Goal: Task Accomplishment & Management: Complete application form

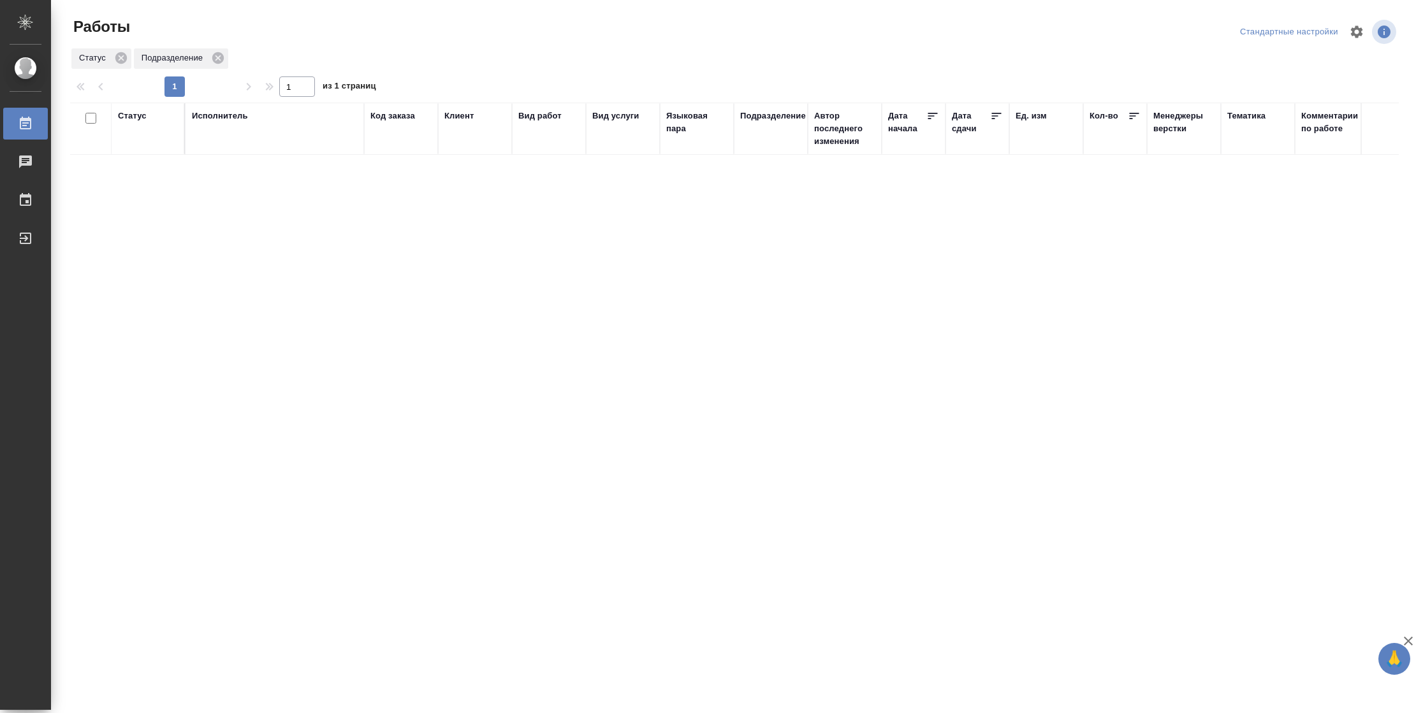
click at [127, 119] on div "Статус" at bounding box center [132, 116] width 29 height 13
click at [142, 177] on div "Подбор Готов к работе" at bounding box center [136, 154] width 37 height 50
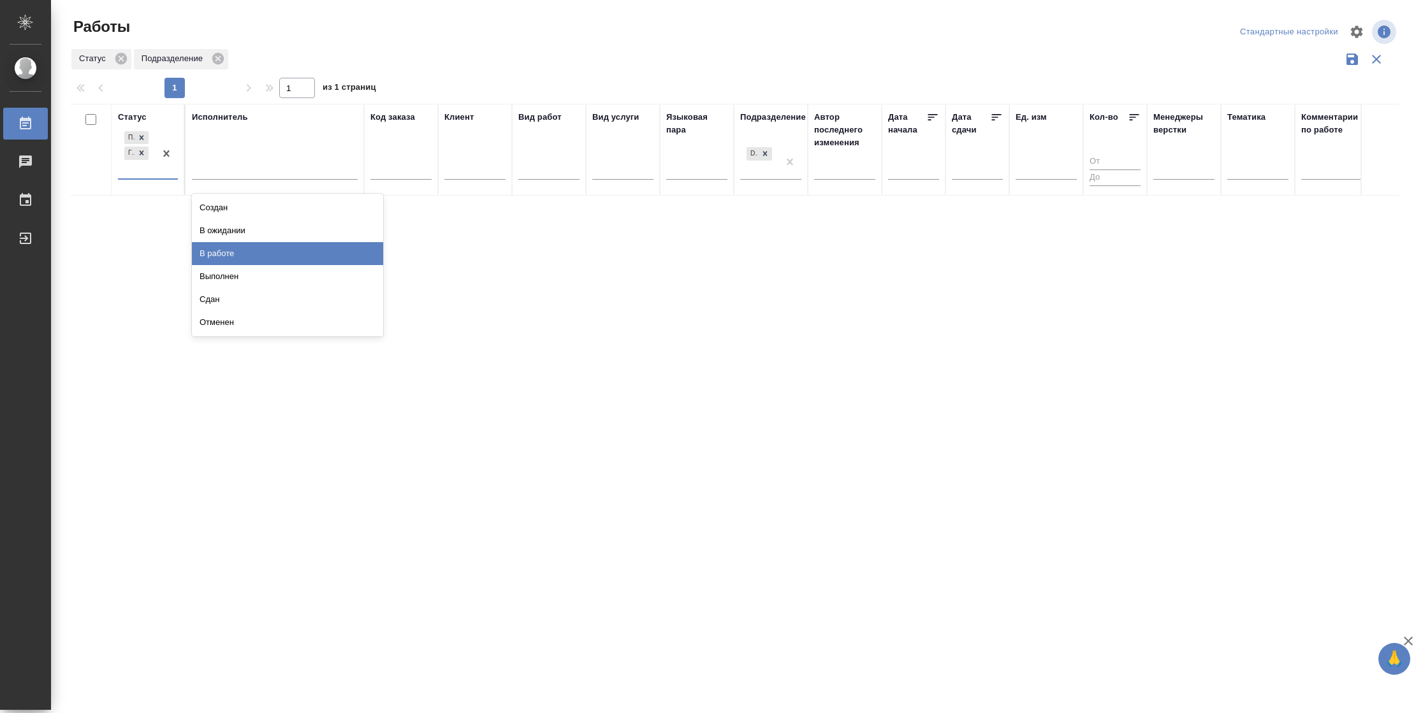
click at [281, 252] on div "В работе" at bounding box center [287, 253] width 191 height 23
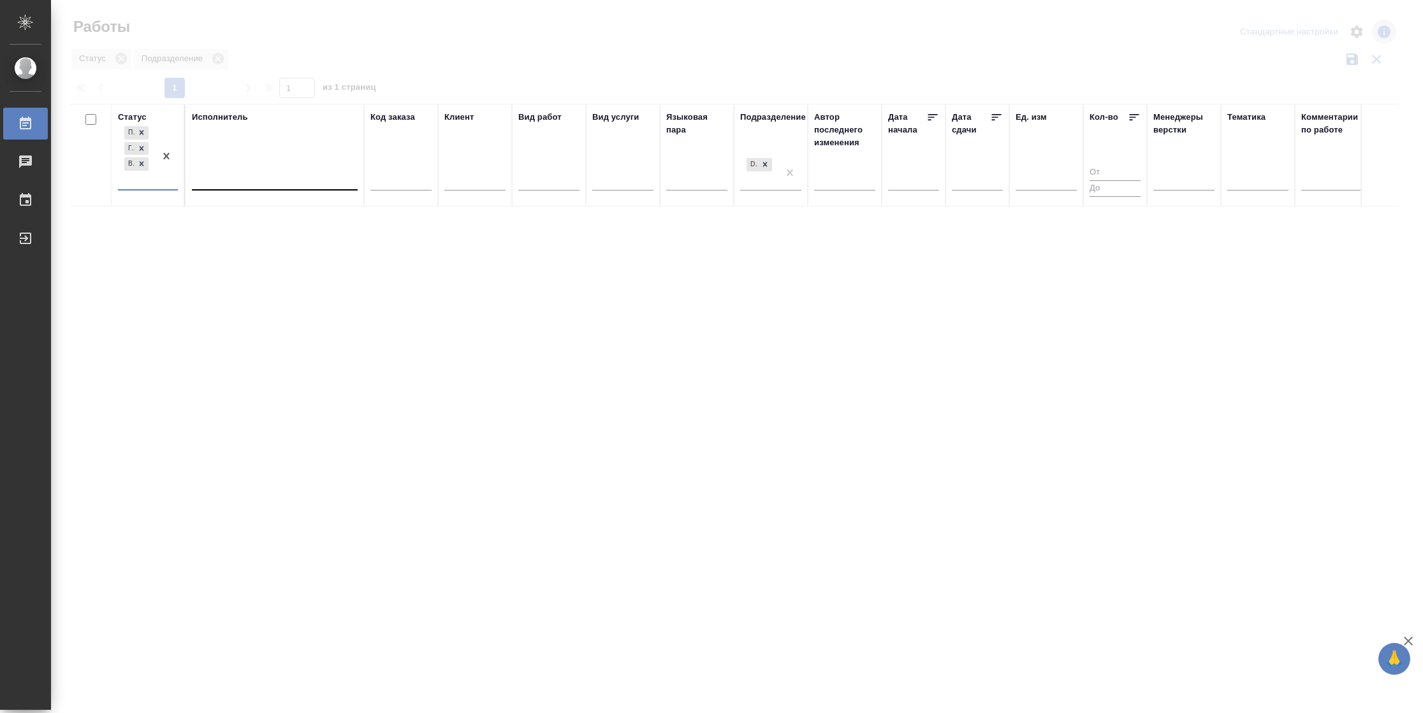
click at [273, 183] on div at bounding box center [275, 177] width 166 height 18
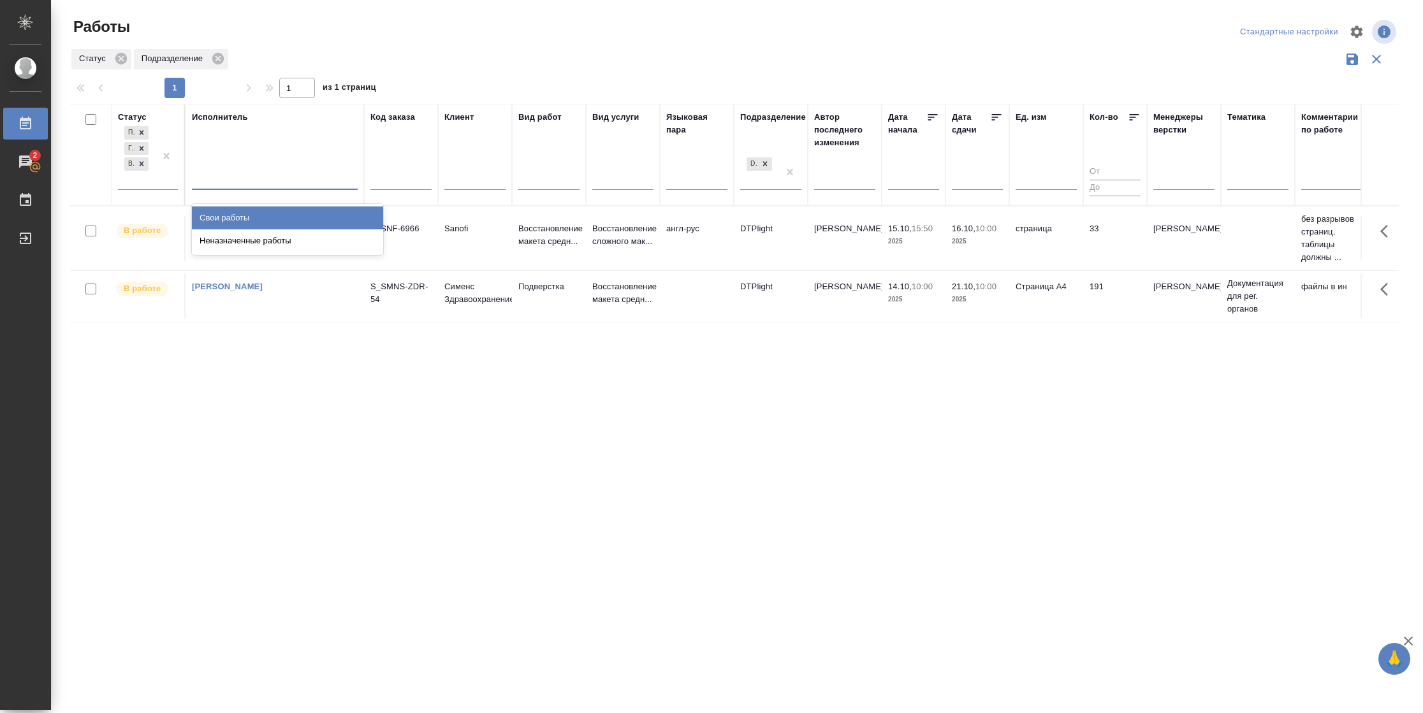
click at [268, 212] on div "Свои работы" at bounding box center [287, 218] width 191 height 23
click at [983, 244] on p "2025" at bounding box center [977, 241] width 51 height 13
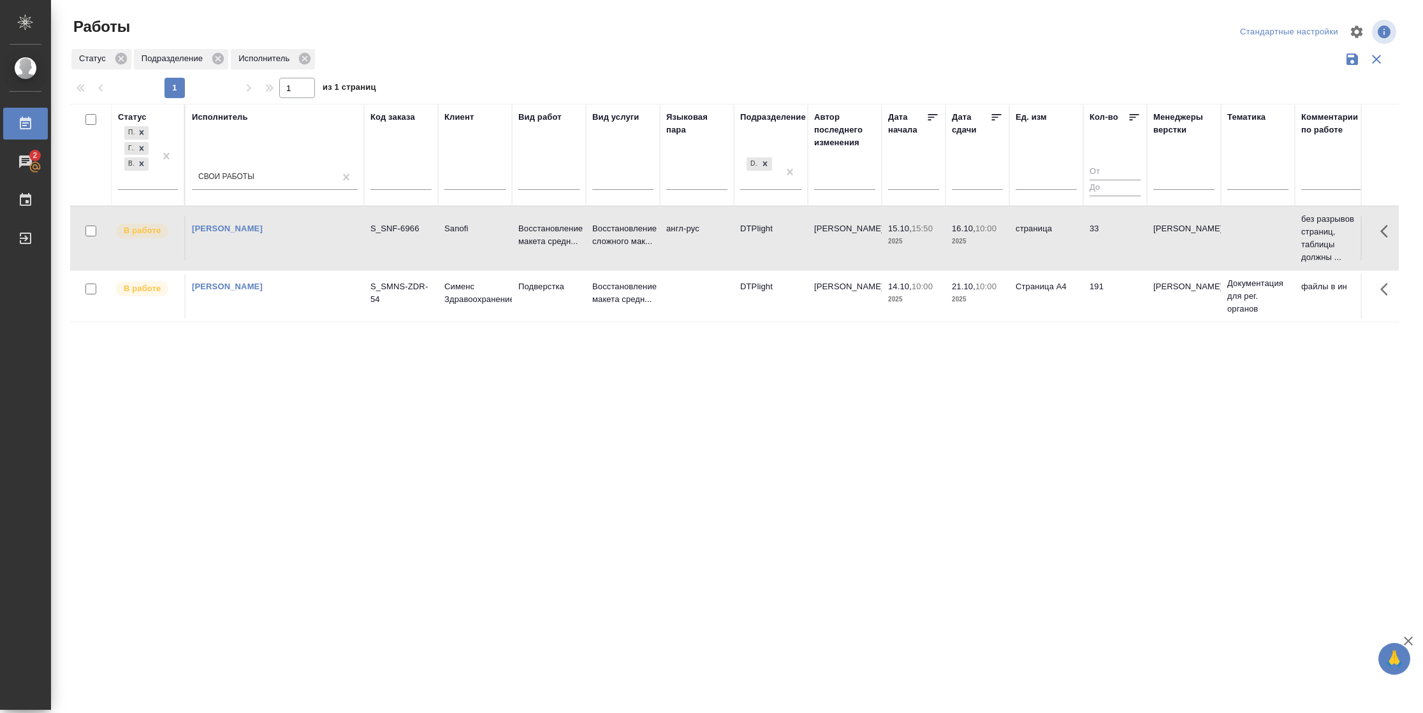
click at [983, 244] on p "2025" at bounding box center [977, 241] width 51 height 13
click at [896, 242] on p "2025" at bounding box center [913, 241] width 51 height 13
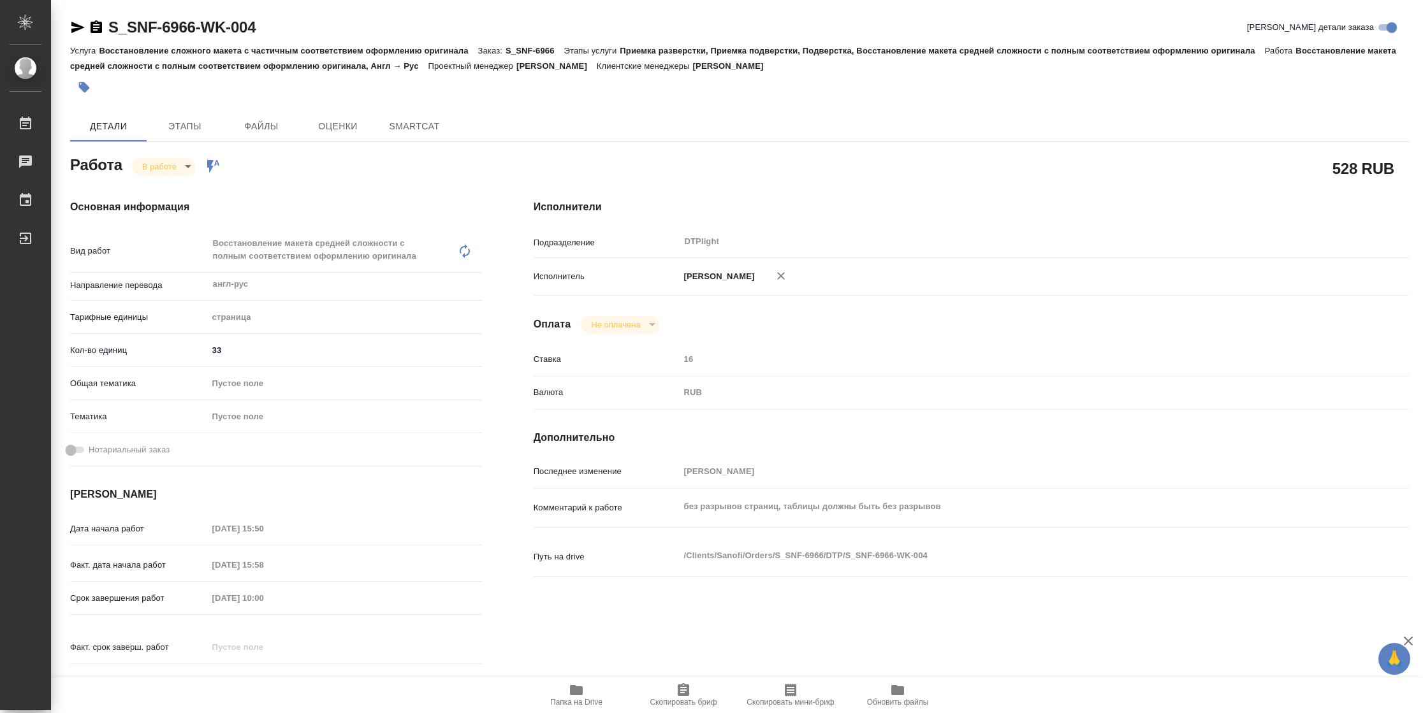
type textarea "x"
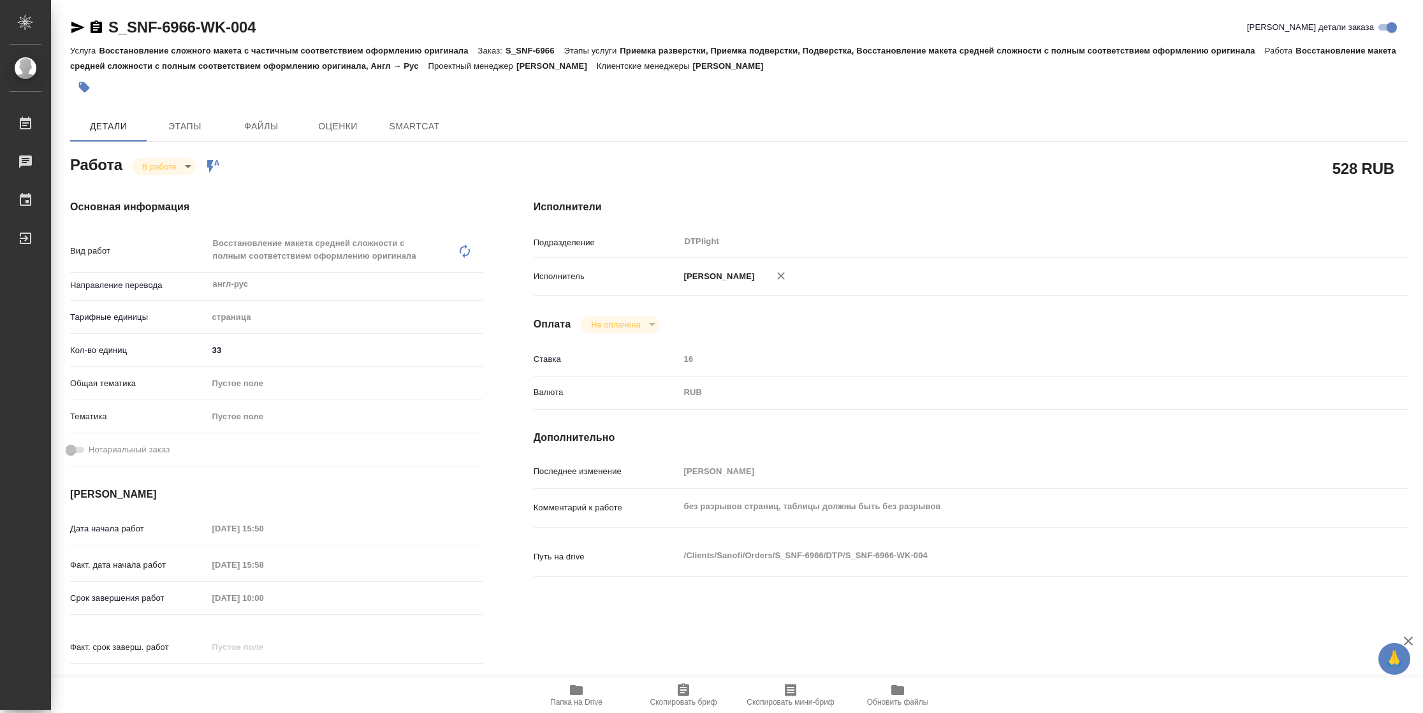
type textarea "x"
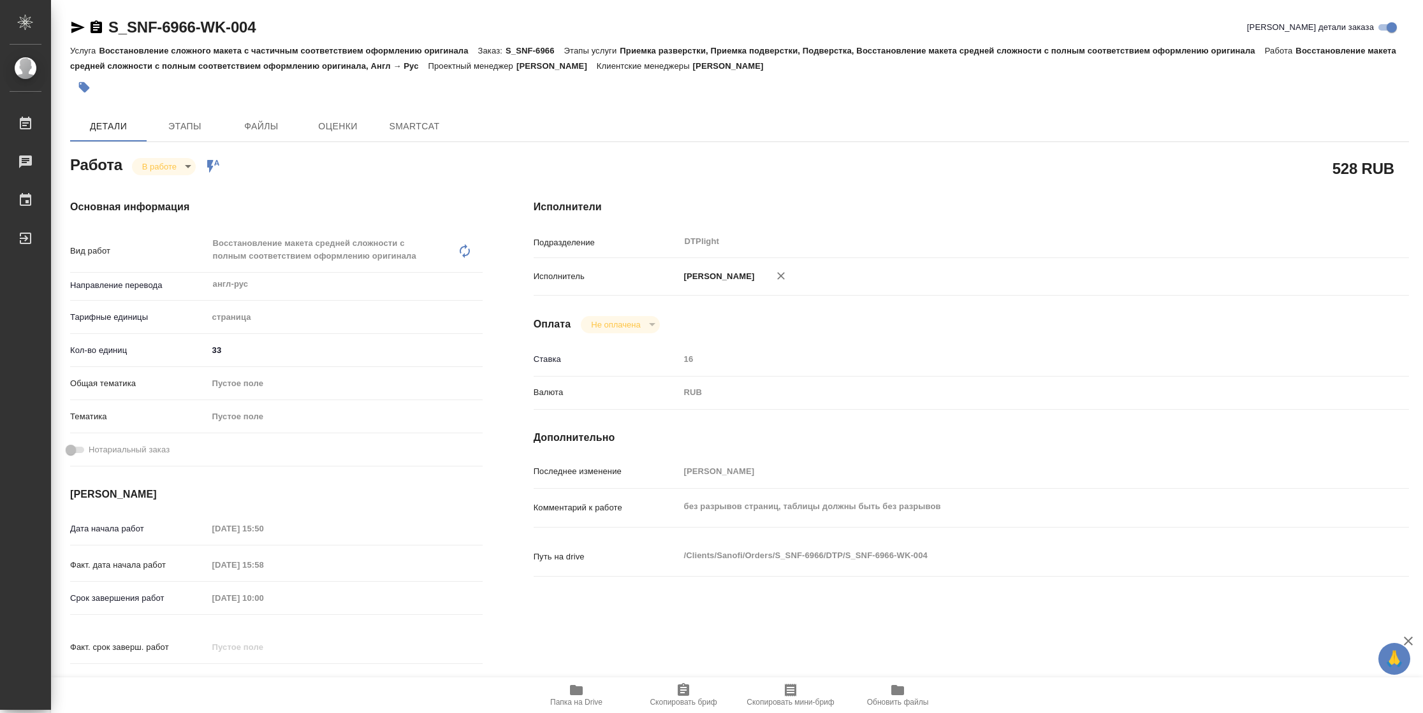
type textarea "x"
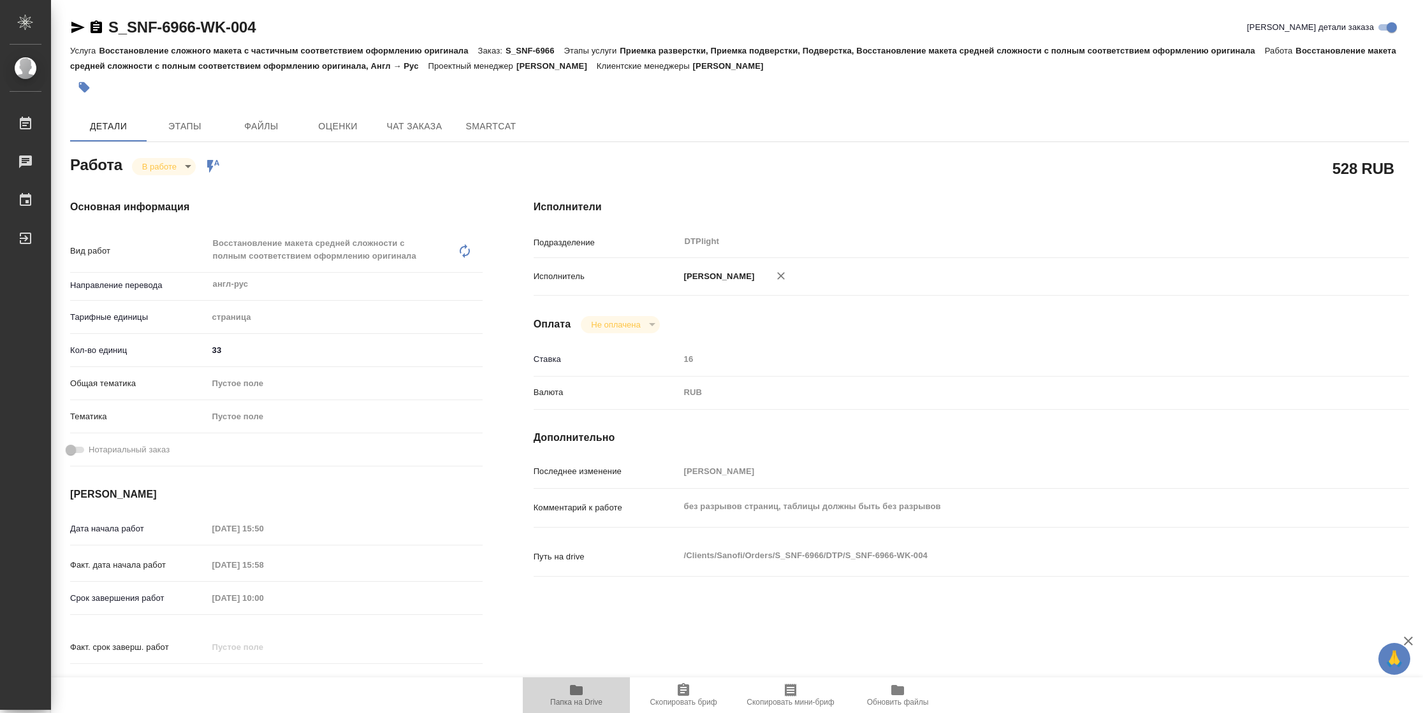
click at [572, 706] on span "Папка на Drive" at bounding box center [576, 702] width 52 height 9
type textarea "x"
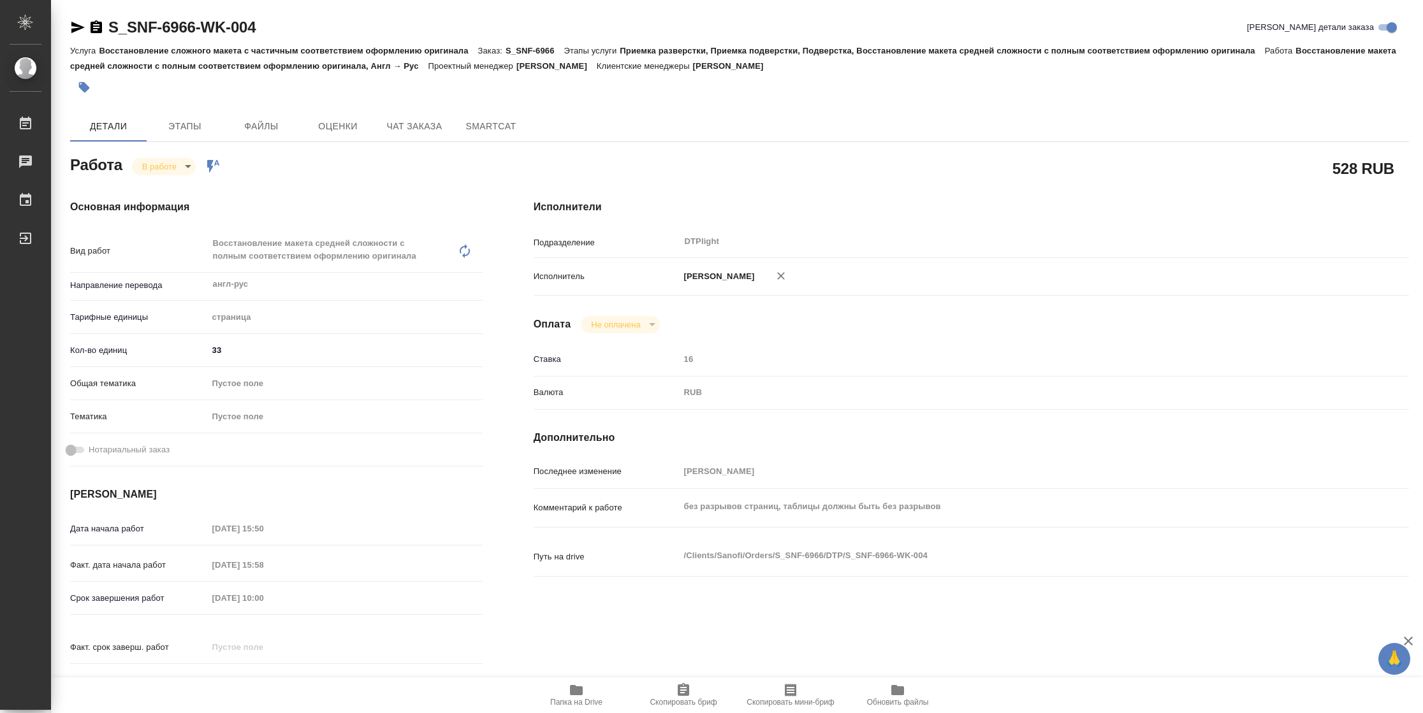
type textarea "x"
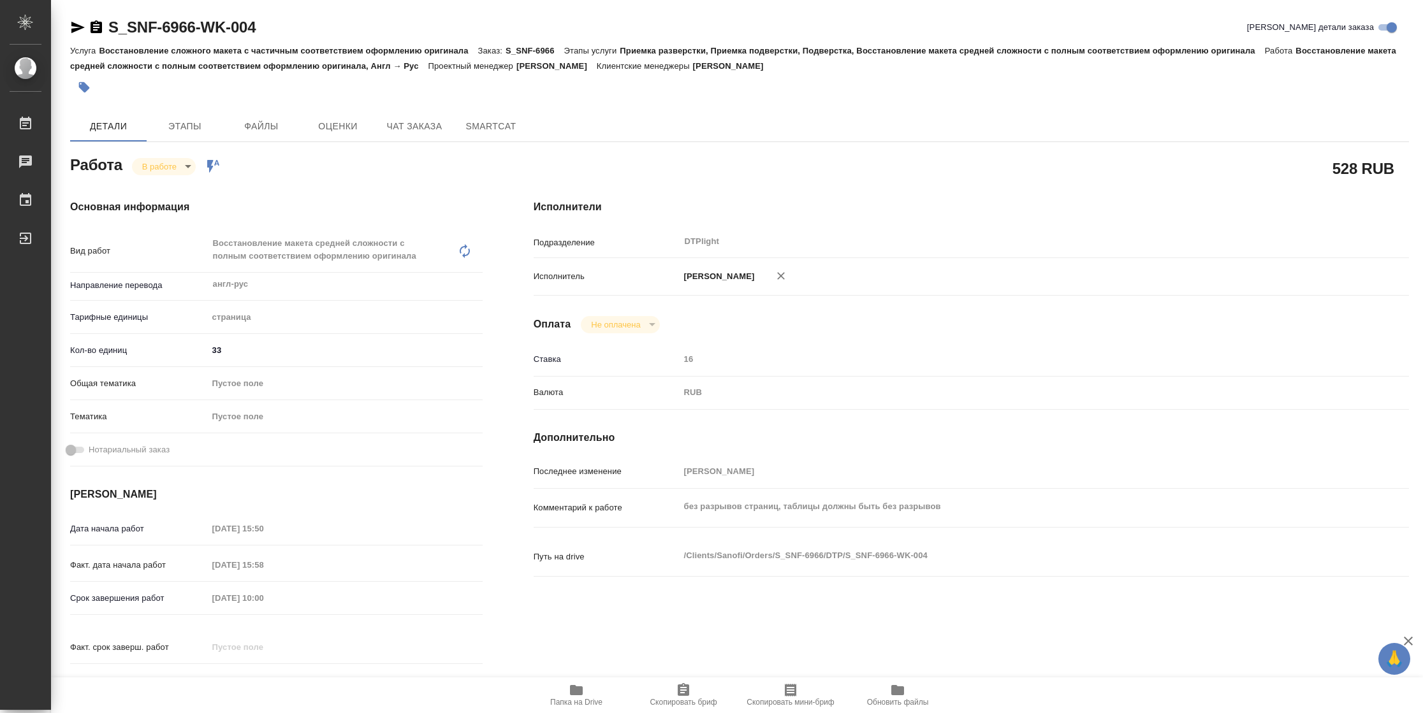
type textarea "x"
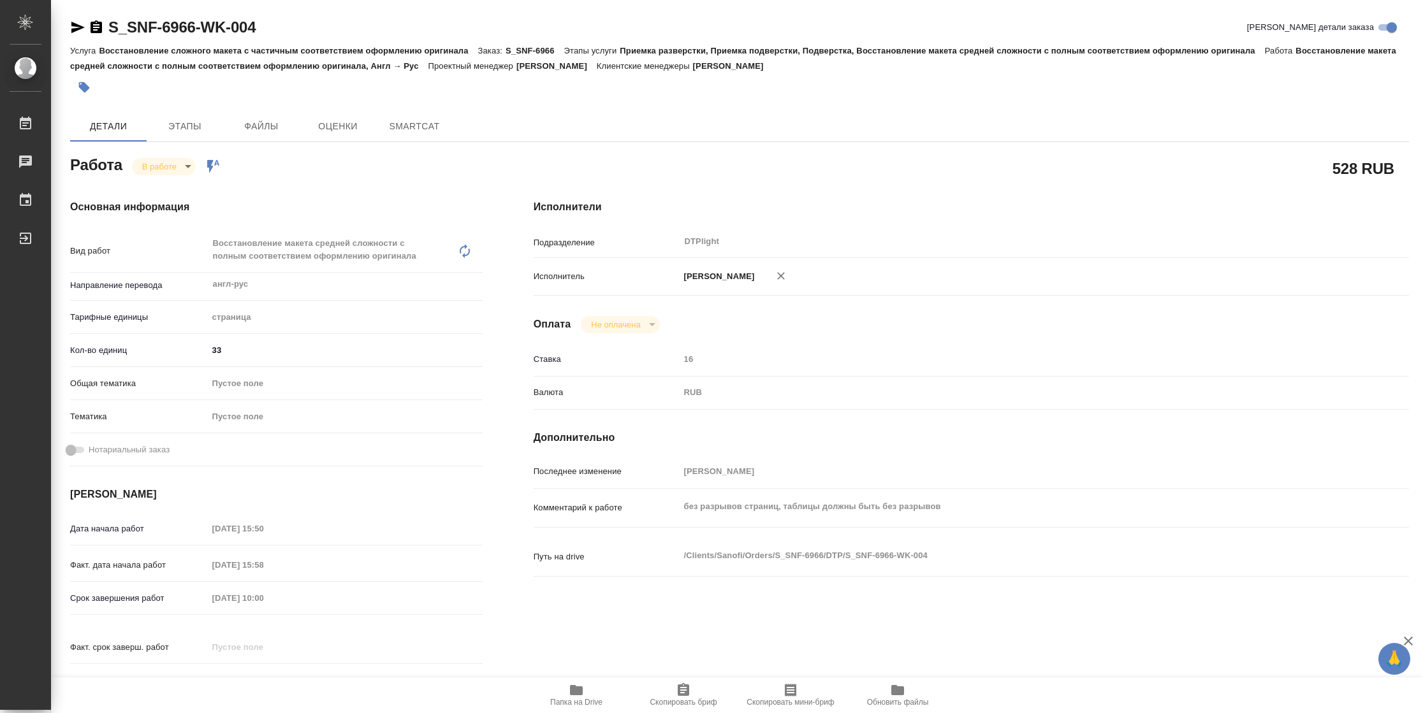
type textarea "x"
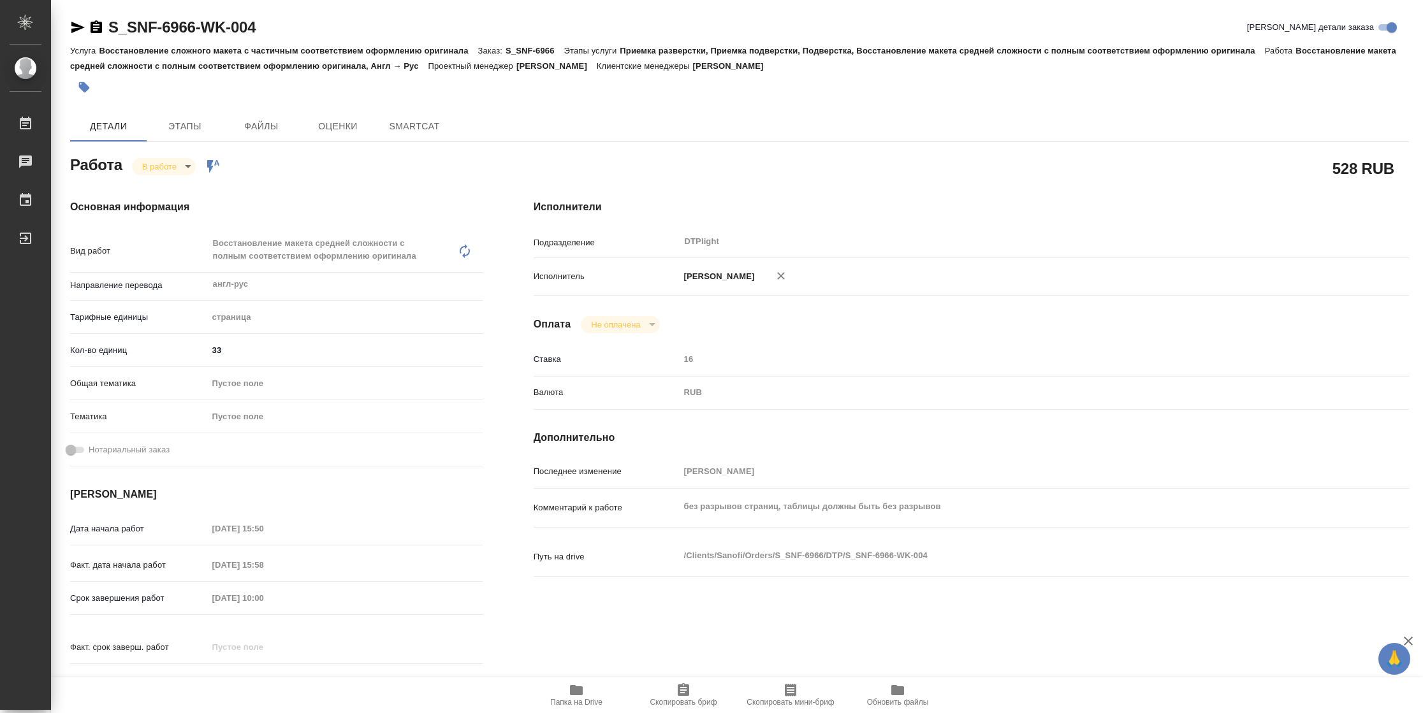
type textarea "x"
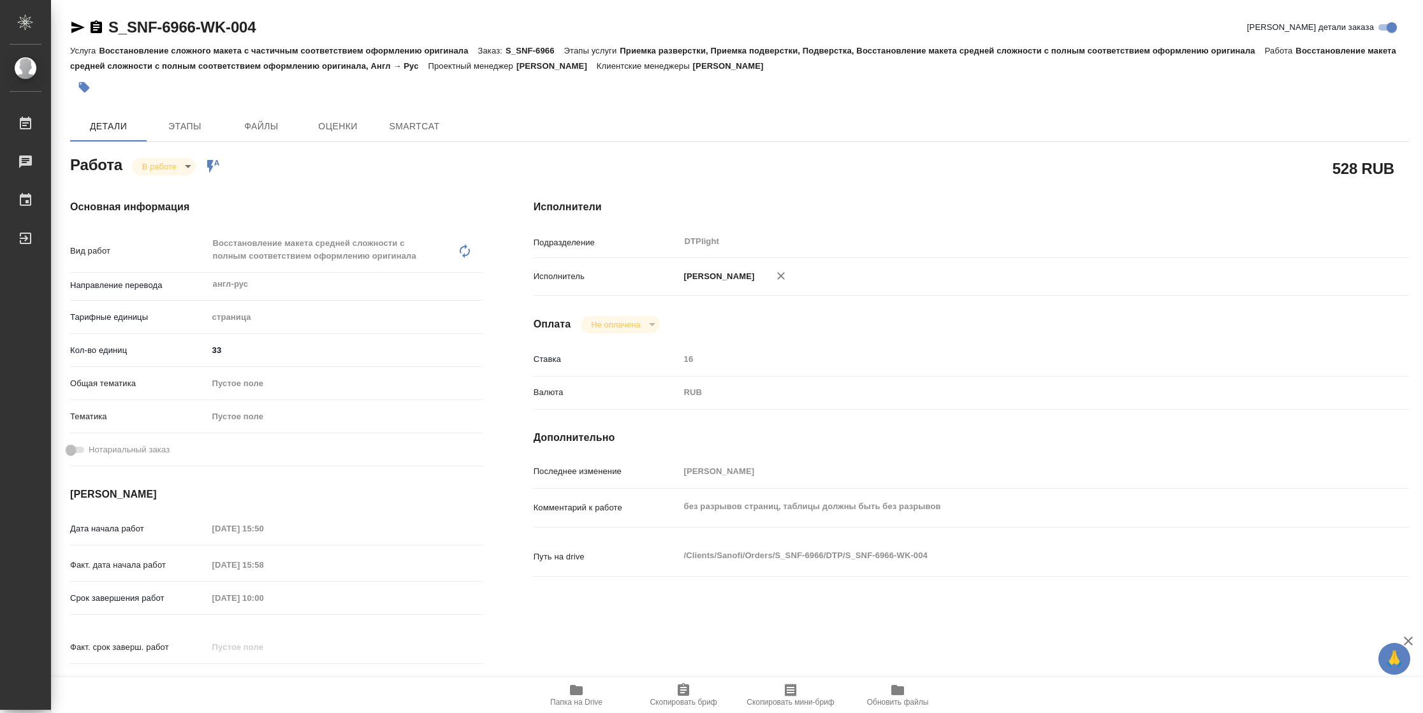
type textarea "x"
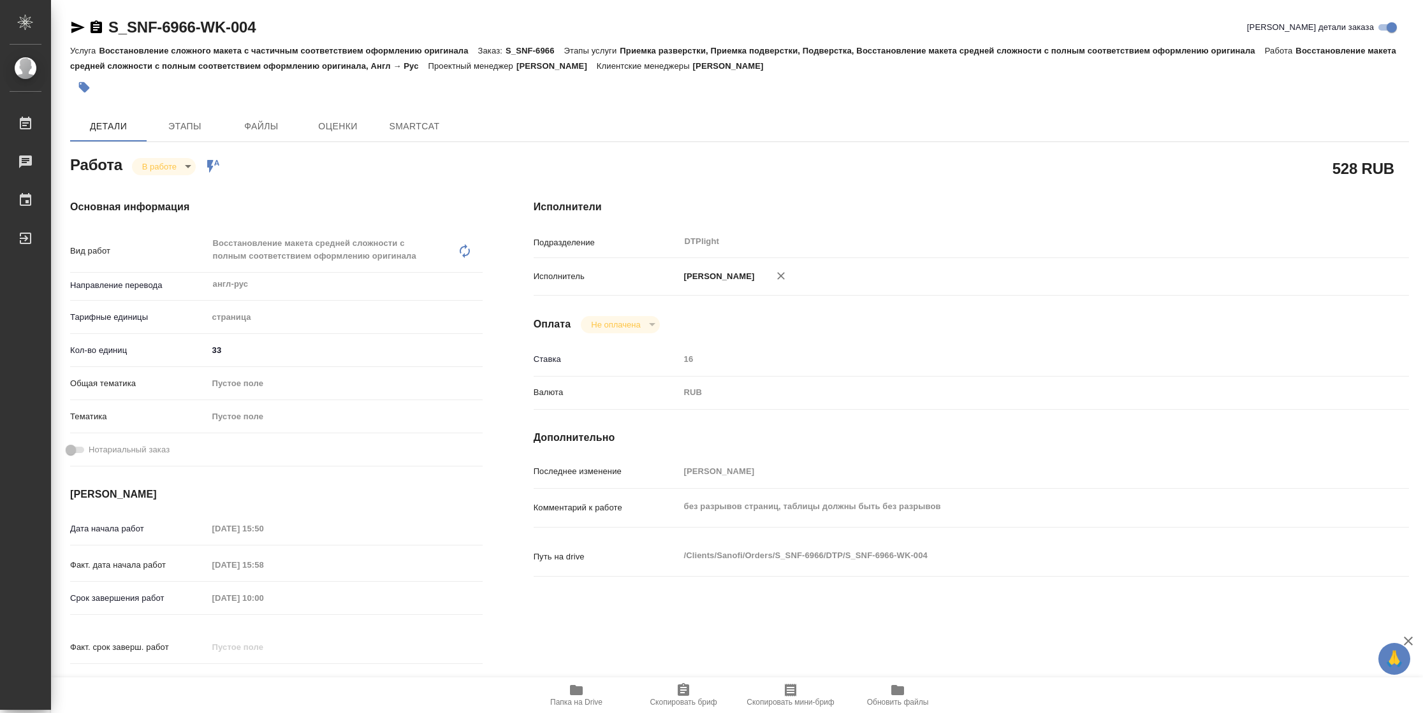
type textarea "x"
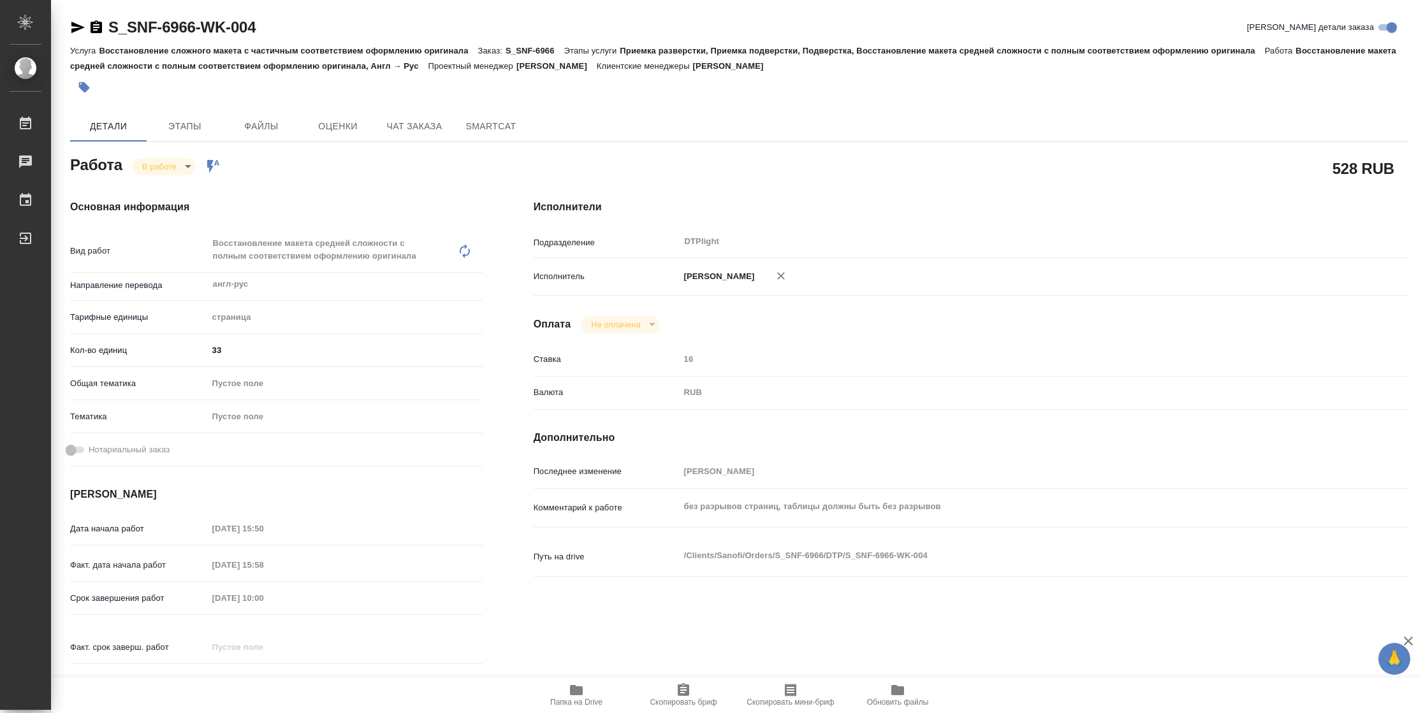
type textarea "x"
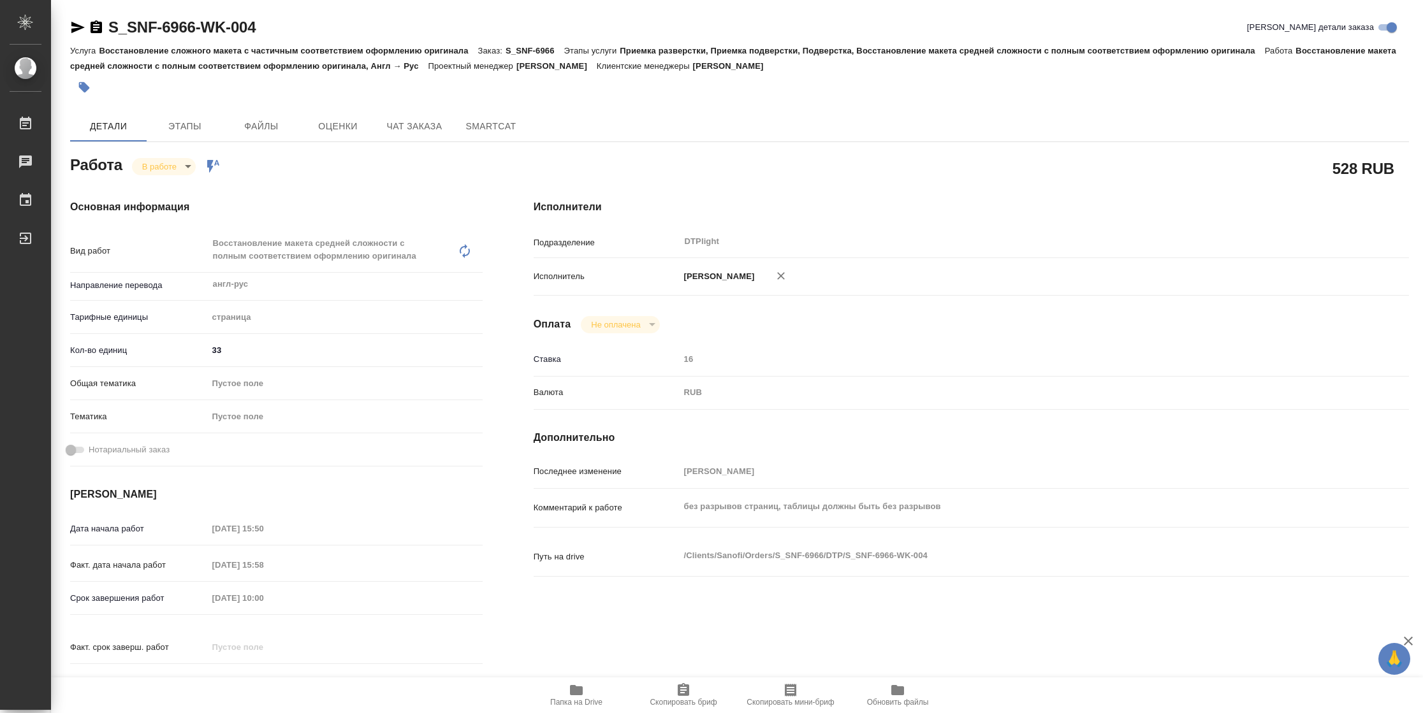
type textarea "x"
